Goal: Transaction & Acquisition: Obtain resource

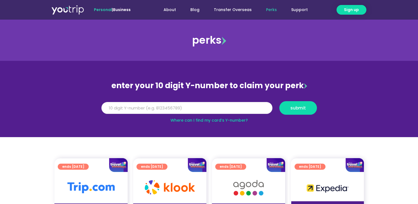
click at [178, 109] on input "Y Number" at bounding box center [186, 108] width 171 height 12
type input "8150653418"
click at [305, 105] on button "submit" at bounding box center [298, 108] width 38 height 14
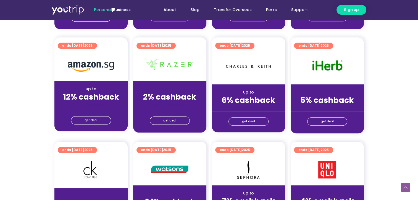
scroll to position [318, 0]
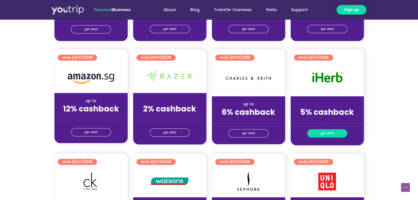
click at [336, 134] on link "get deal" at bounding box center [327, 133] width 40 height 8
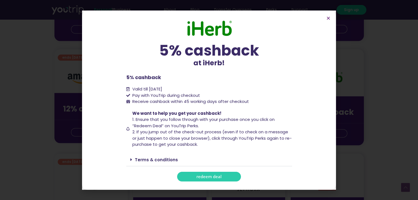
click at [212, 176] on span "redeem deal" at bounding box center [208, 176] width 25 height 4
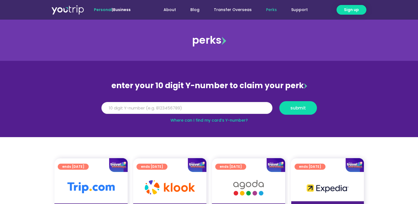
click at [226, 106] on input "Y Number" at bounding box center [186, 108] width 171 height 12
type input "8150653418"
click at [291, 106] on span "submit" at bounding box center [297, 108] width 15 height 4
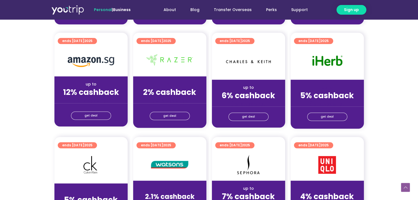
scroll to position [355, 0]
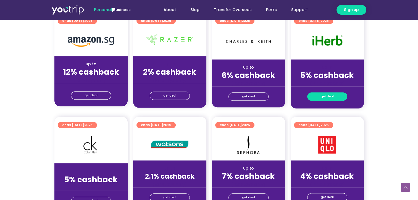
click at [325, 93] on span "get deal" at bounding box center [327, 97] width 13 height 8
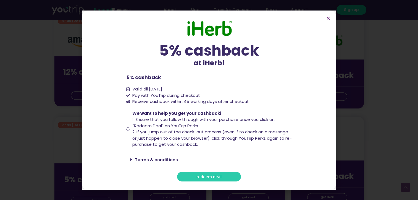
click at [218, 178] on link "redeem deal" at bounding box center [209, 177] width 64 height 10
